Goal: Navigation & Orientation: Find specific page/section

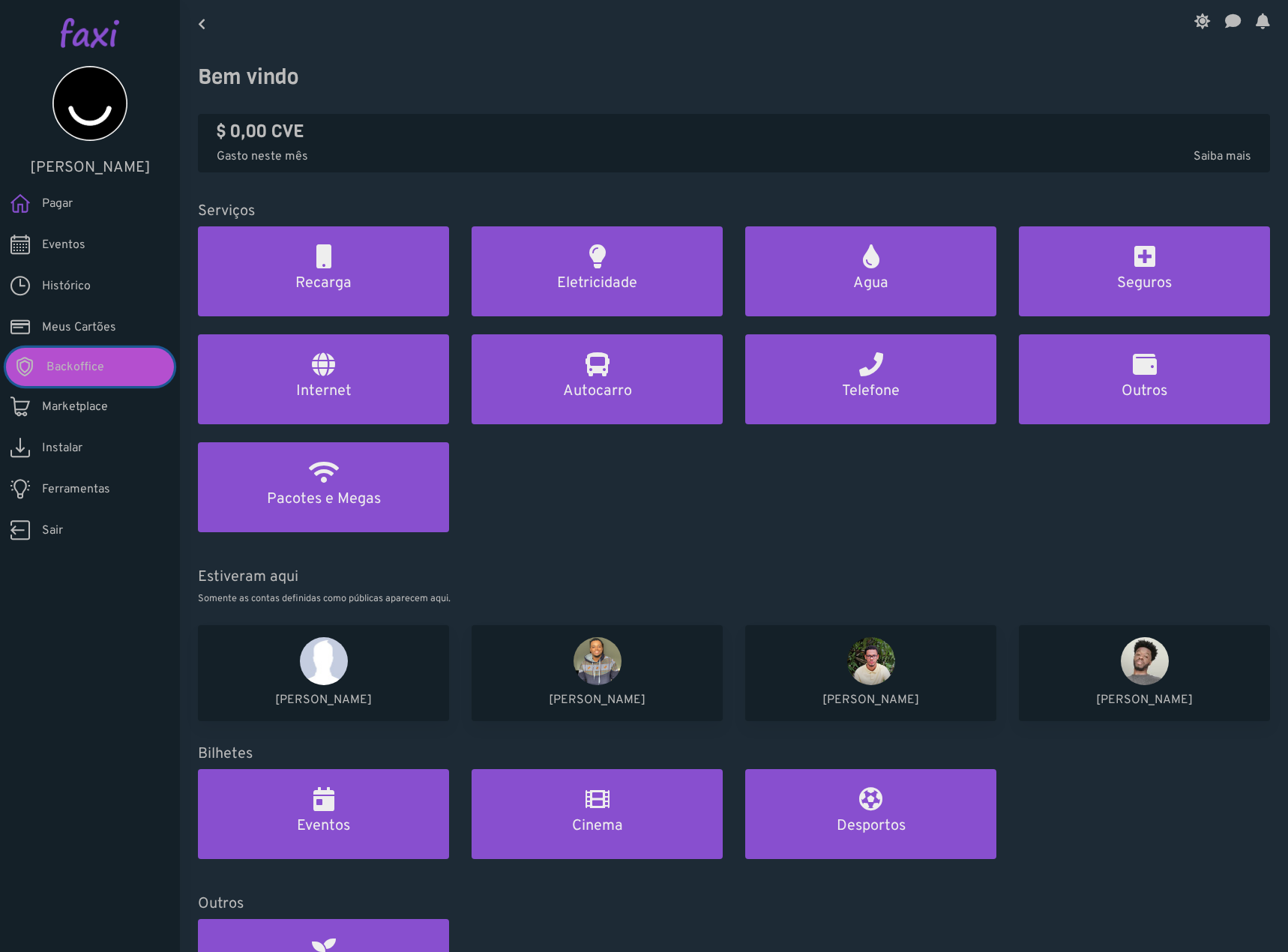
click at [148, 384] on link "Backoffice" at bounding box center [90, 367] width 168 height 38
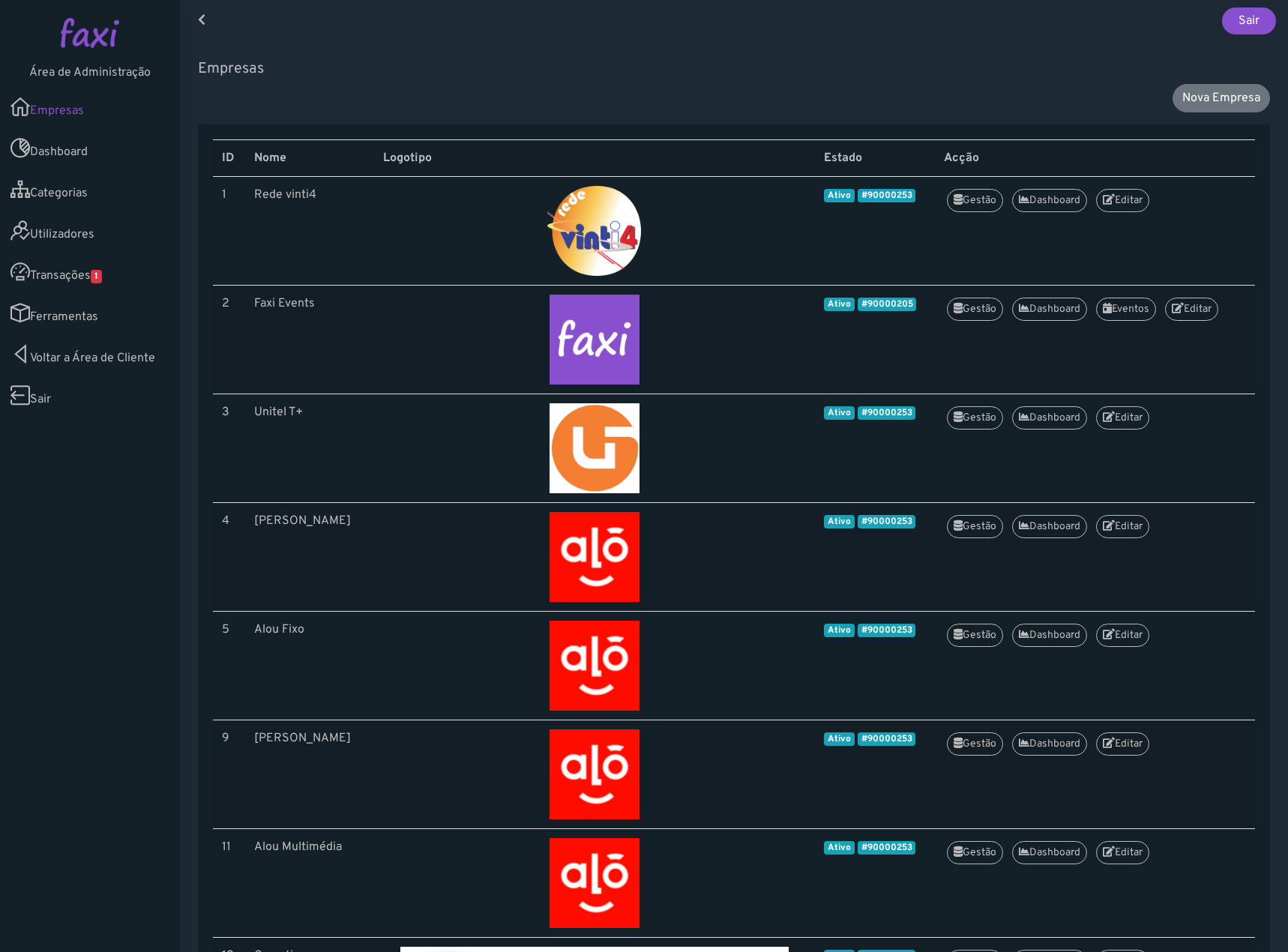
click at [118, 276] on link "Transações 1" at bounding box center [90, 271] width 180 height 41
